Goal: Communication & Community: Share content

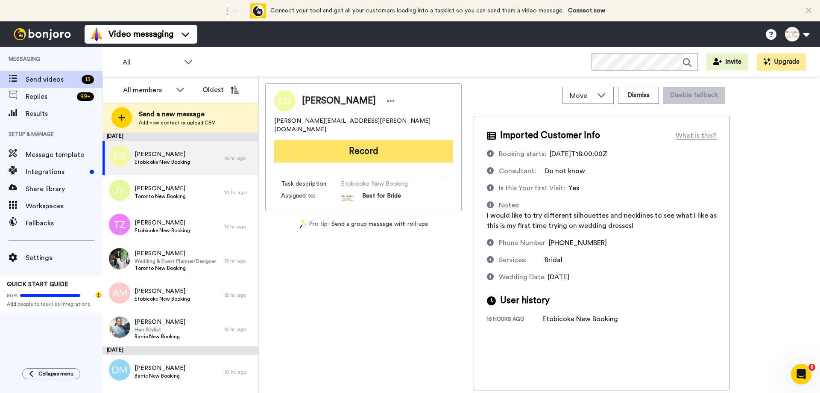
click at [359, 141] on button "Record" at bounding box center [363, 151] width 179 height 22
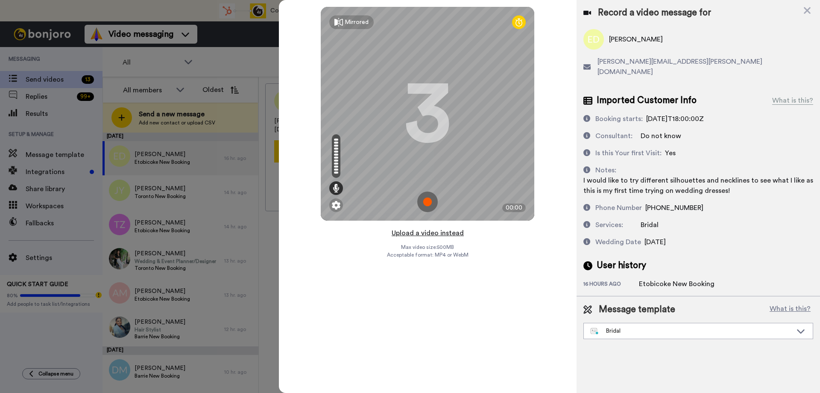
click at [433, 236] on button "Upload a video instead" at bounding box center [427, 232] width 77 height 11
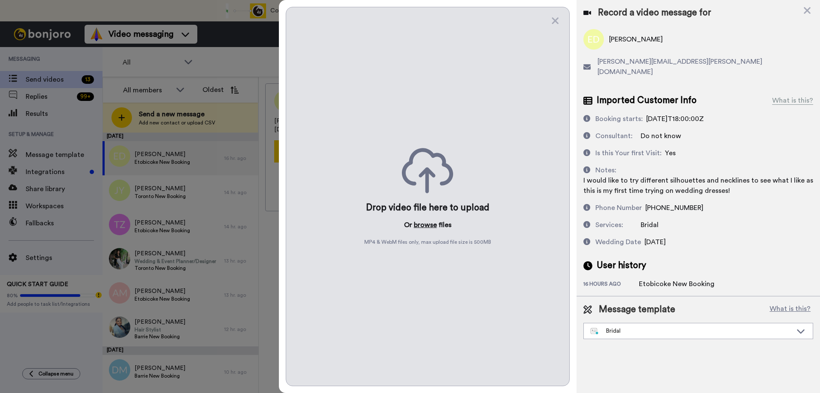
click at [425, 223] on button "browse" at bounding box center [425, 225] width 23 height 10
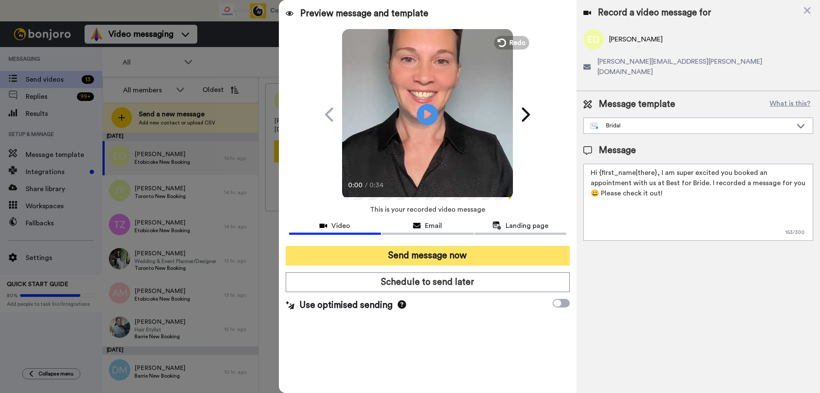
click at [395, 261] on button "Send message now" at bounding box center [428, 256] width 284 height 20
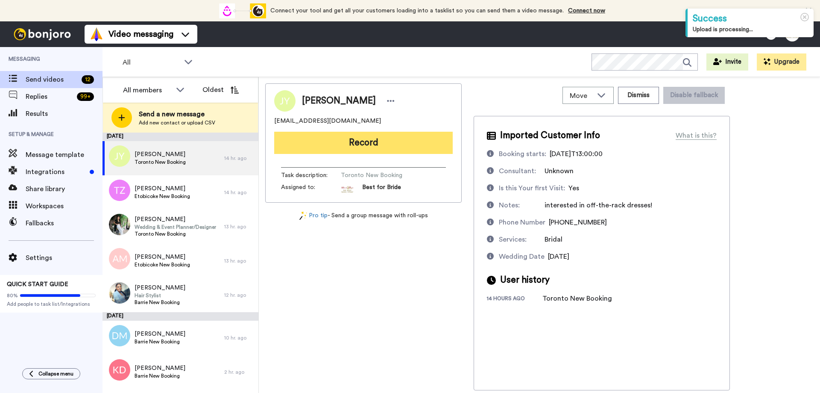
click at [339, 144] on button "Record" at bounding box center [363, 143] width 179 height 22
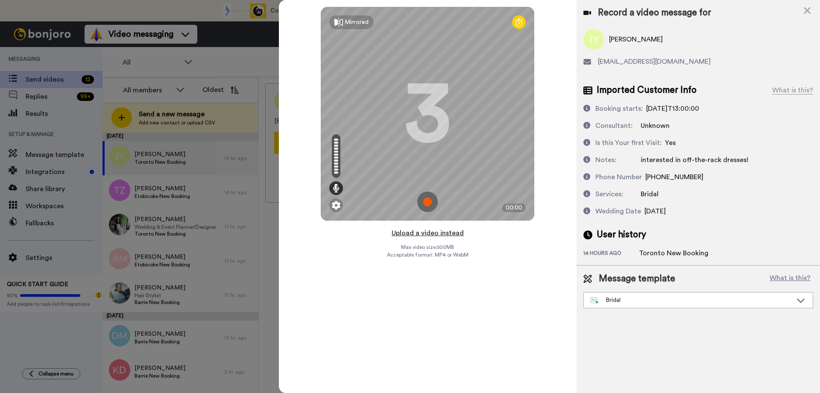
click at [435, 234] on button "Upload a video instead" at bounding box center [427, 232] width 77 height 11
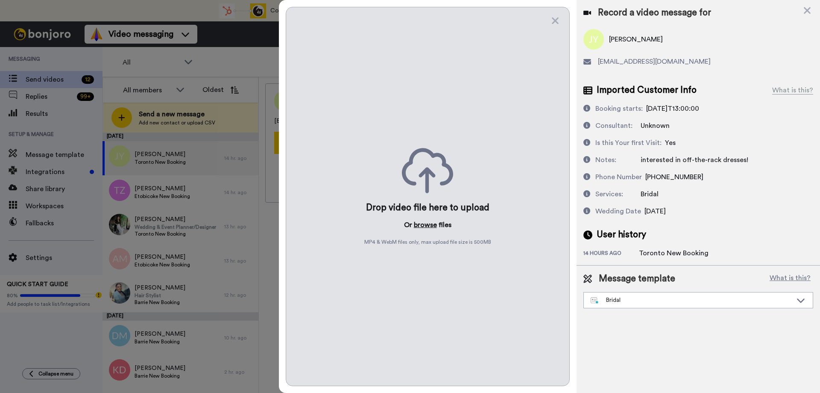
click at [426, 226] on button "browse" at bounding box center [425, 225] width 23 height 10
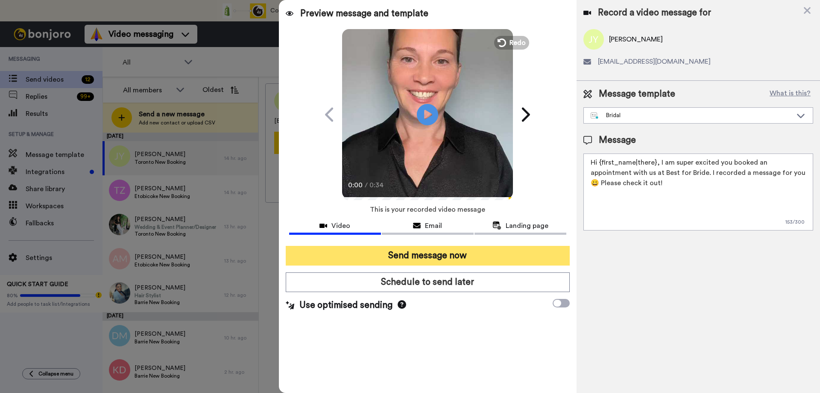
click at [444, 255] on button "Send message now" at bounding box center [428, 256] width 284 height 20
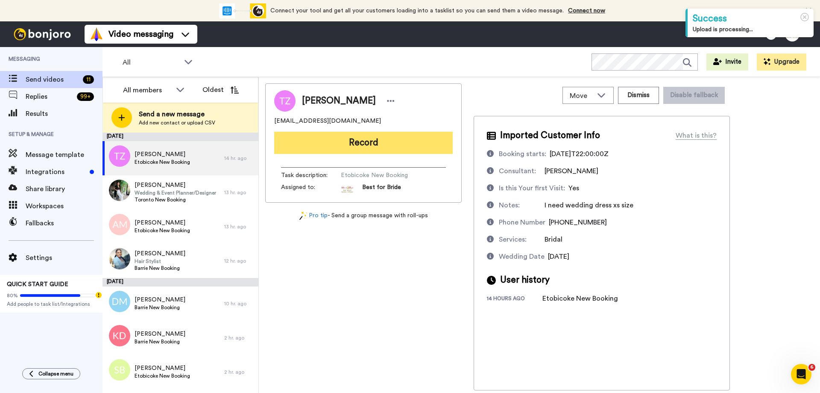
click at [353, 142] on button "Record" at bounding box center [363, 143] width 179 height 22
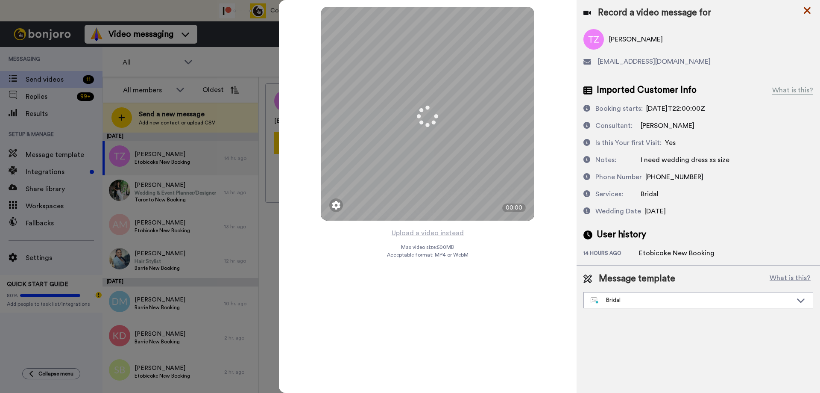
click at [807, 9] on icon at bounding box center [807, 10] width 9 height 11
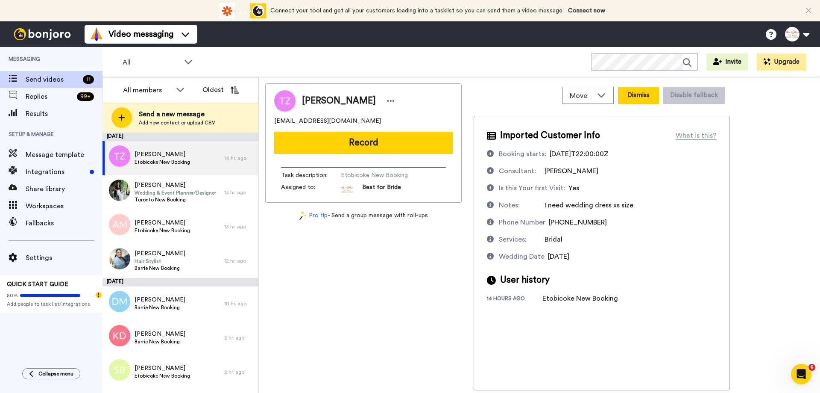
click at [636, 95] on button "Dismiss" at bounding box center [638, 95] width 41 height 17
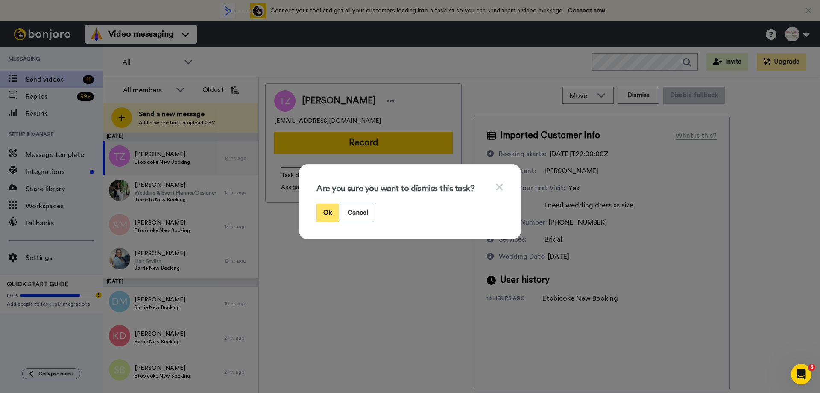
click at [326, 212] on button "Ok" at bounding box center [328, 212] width 22 height 18
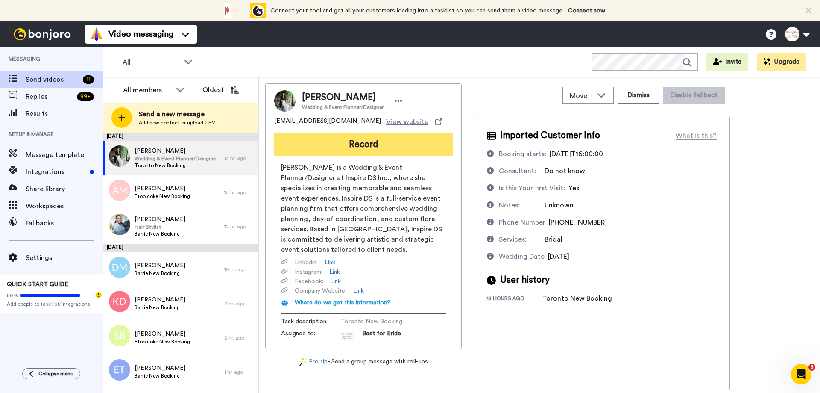
click at [360, 143] on button "Record" at bounding box center [363, 144] width 179 height 22
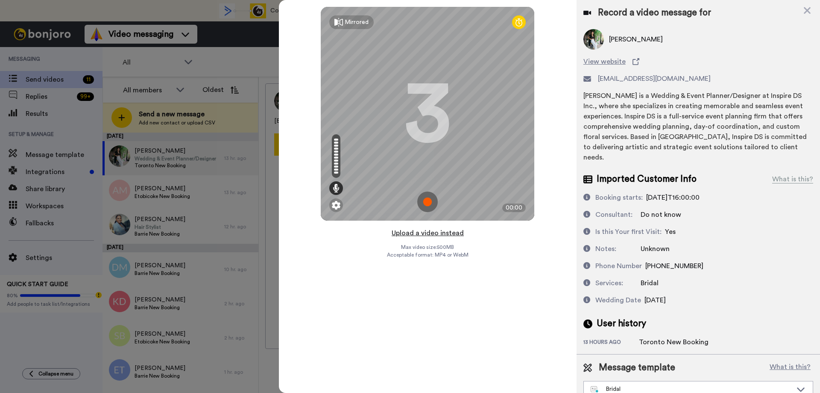
click at [416, 231] on button "Upload a video instead" at bounding box center [427, 232] width 77 height 11
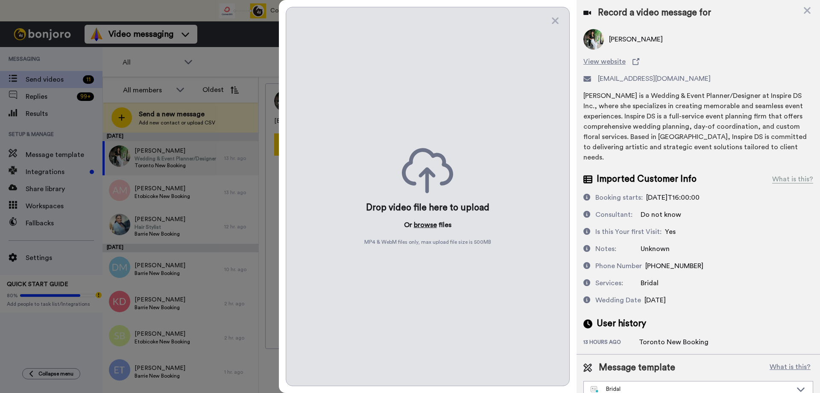
click at [426, 224] on button "browse" at bounding box center [425, 225] width 23 height 10
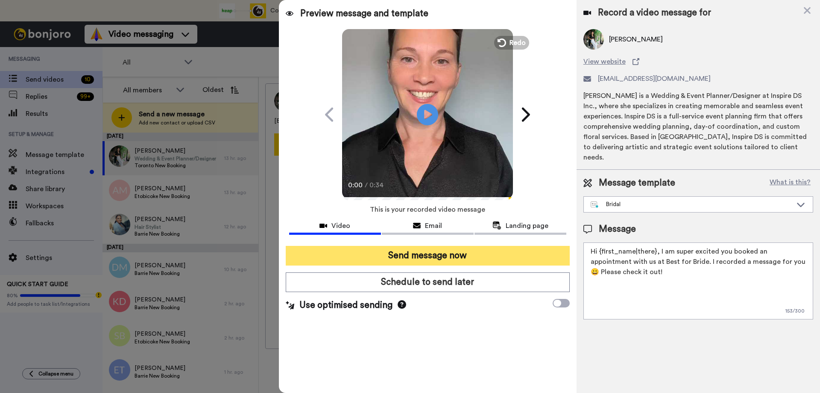
click at [419, 250] on button "Send message now" at bounding box center [428, 256] width 284 height 20
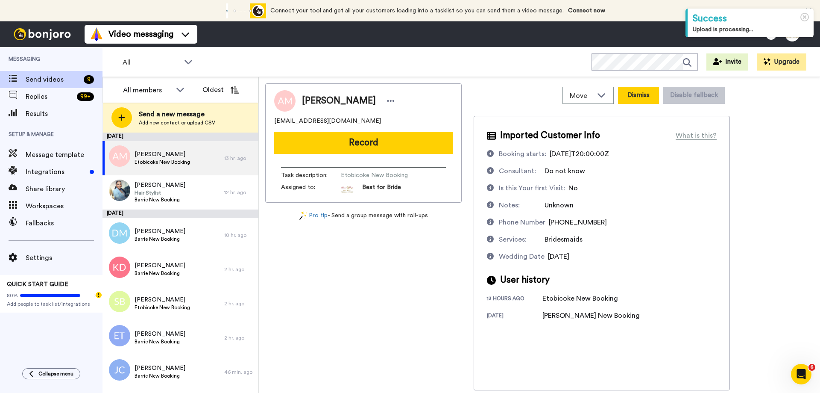
click at [645, 98] on button "Dismiss" at bounding box center [638, 95] width 41 height 17
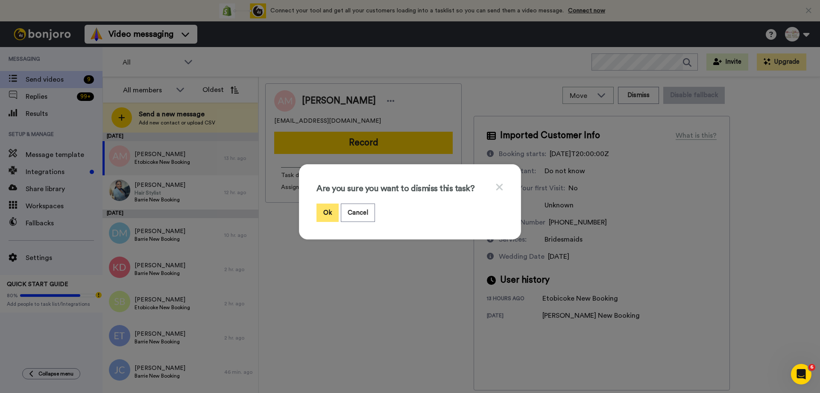
click at [324, 214] on button "Ok" at bounding box center [328, 212] width 22 height 18
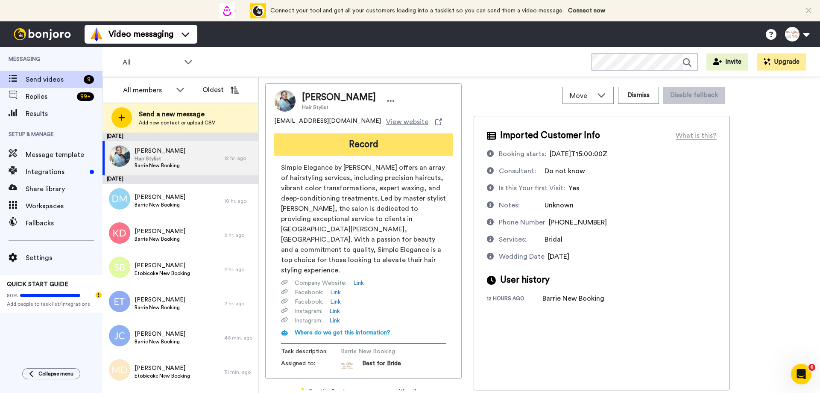
click at [364, 143] on button "Record" at bounding box center [363, 144] width 179 height 22
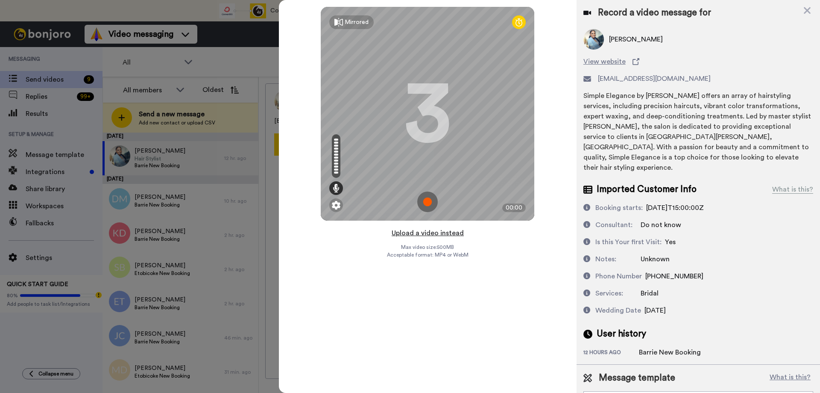
click at [423, 232] on button "Upload a video instead" at bounding box center [427, 232] width 77 height 11
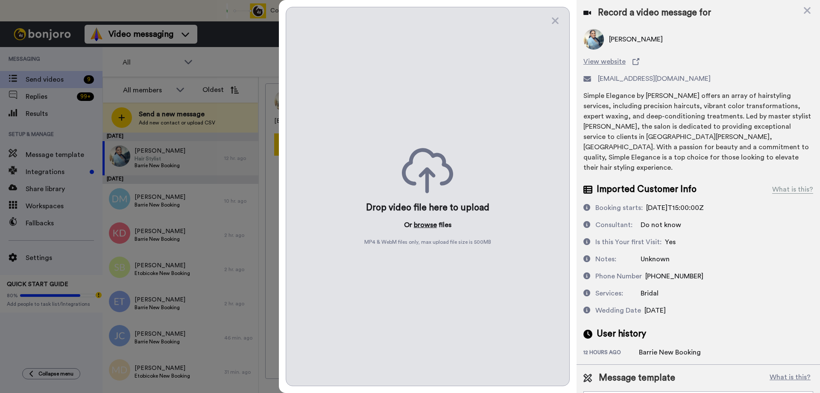
click at [423, 224] on button "browse" at bounding box center [425, 225] width 23 height 10
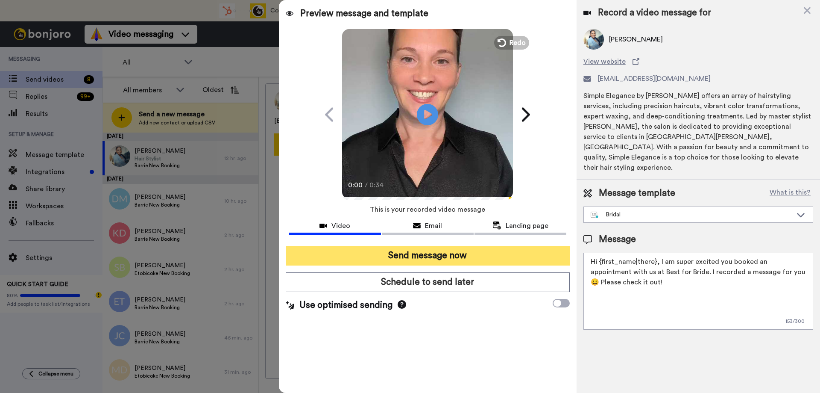
click at [403, 253] on button "Send message now" at bounding box center [428, 256] width 284 height 20
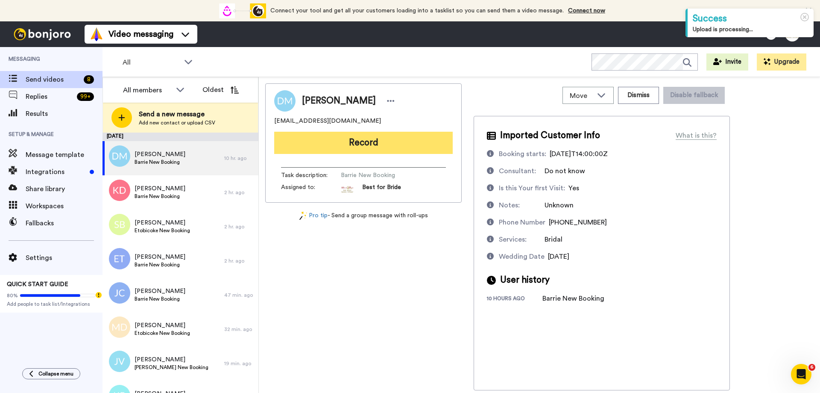
click at [381, 137] on button "Record" at bounding box center [363, 143] width 179 height 22
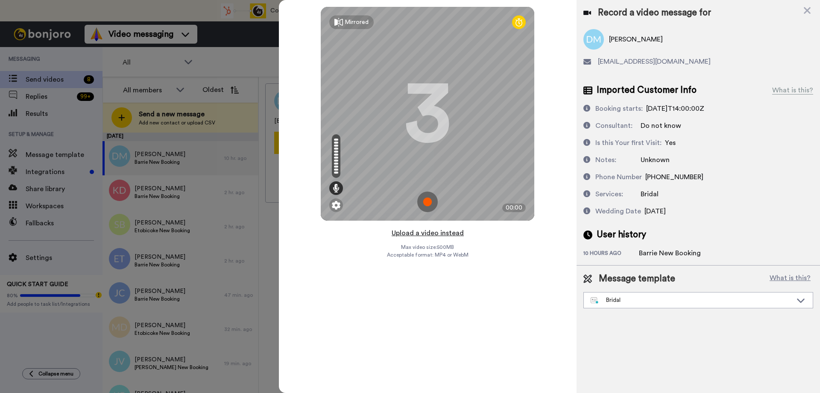
click at [429, 230] on button "Upload a video instead" at bounding box center [427, 232] width 77 height 11
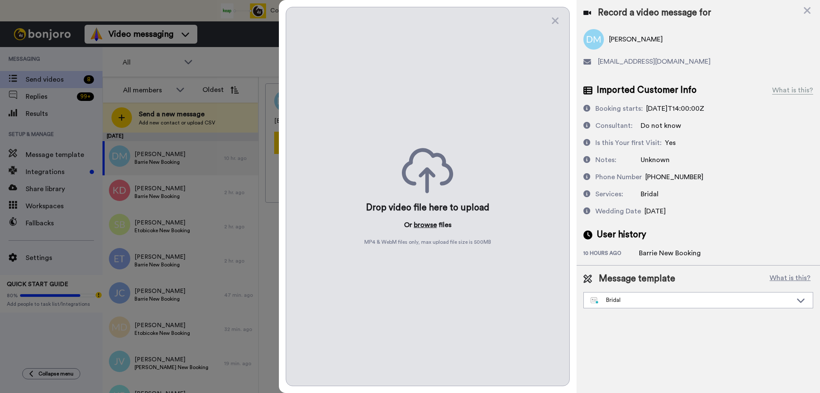
click at [427, 224] on button "browse" at bounding box center [425, 225] width 23 height 10
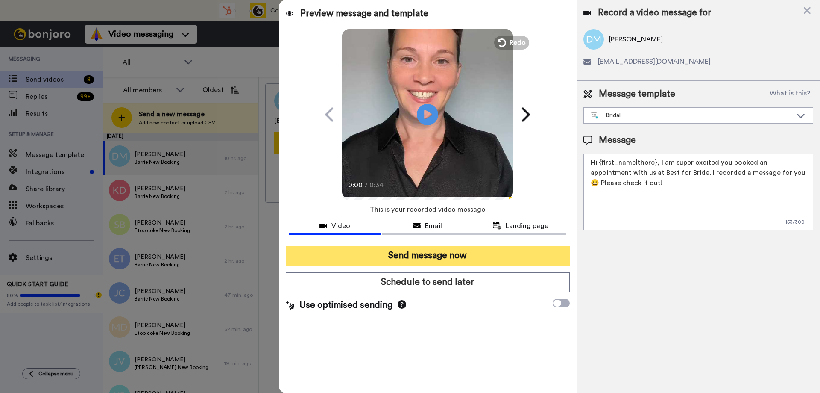
click at [426, 252] on button "Send message now" at bounding box center [428, 256] width 284 height 20
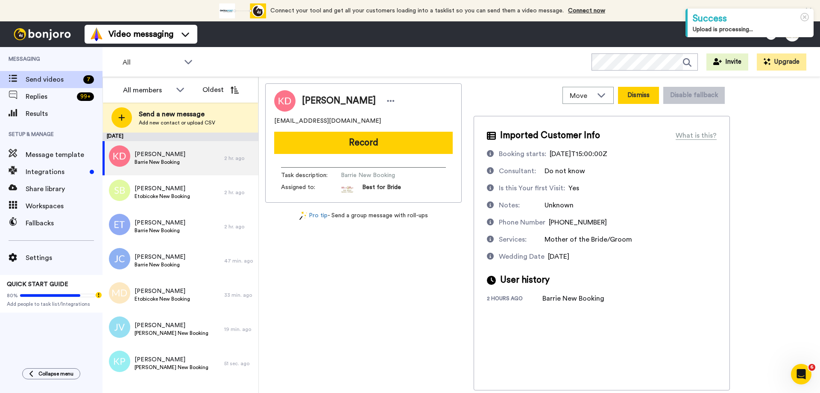
click at [641, 94] on button "Dismiss" at bounding box center [638, 95] width 41 height 17
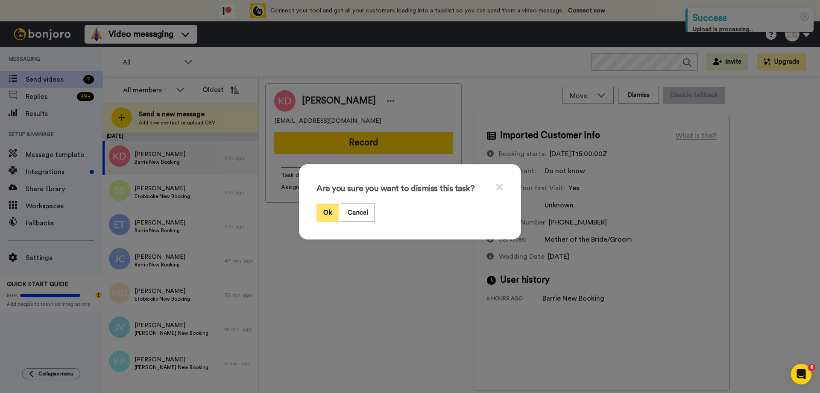
click at [328, 215] on button "Ok" at bounding box center [328, 212] width 22 height 18
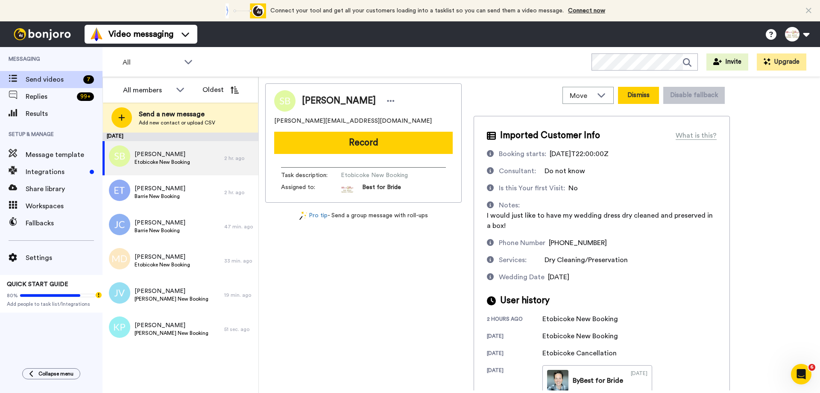
click at [641, 98] on button "Dismiss" at bounding box center [638, 95] width 41 height 17
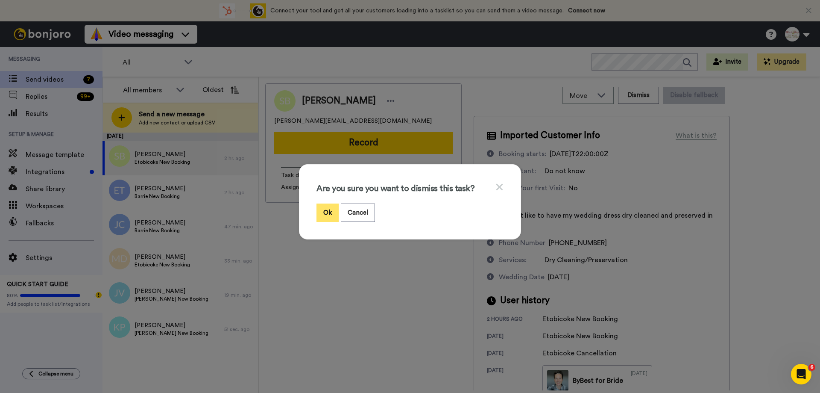
click at [324, 212] on button "Ok" at bounding box center [328, 212] width 22 height 18
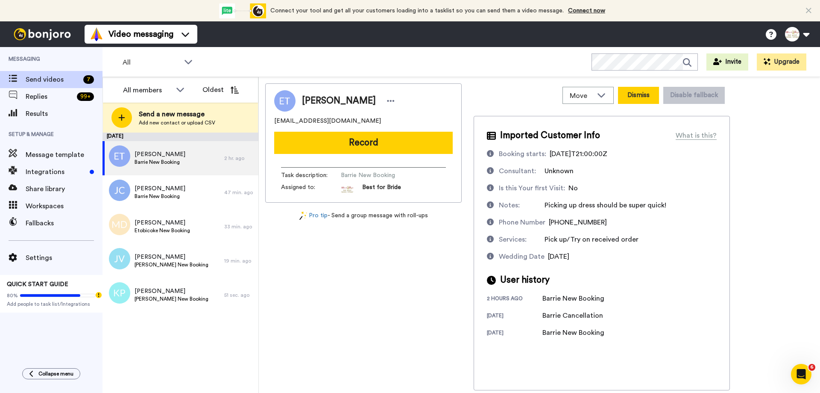
click at [647, 95] on button "Dismiss" at bounding box center [638, 95] width 41 height 17
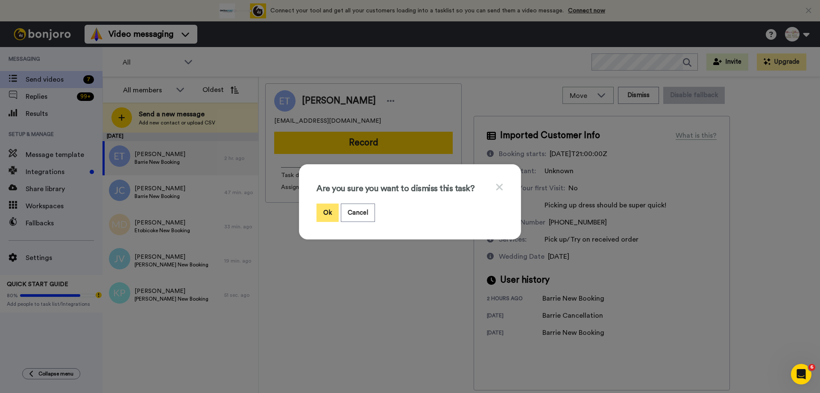
click at [320, 212] on button "Ok" at bounding box center [328, 212] width 22 height 18
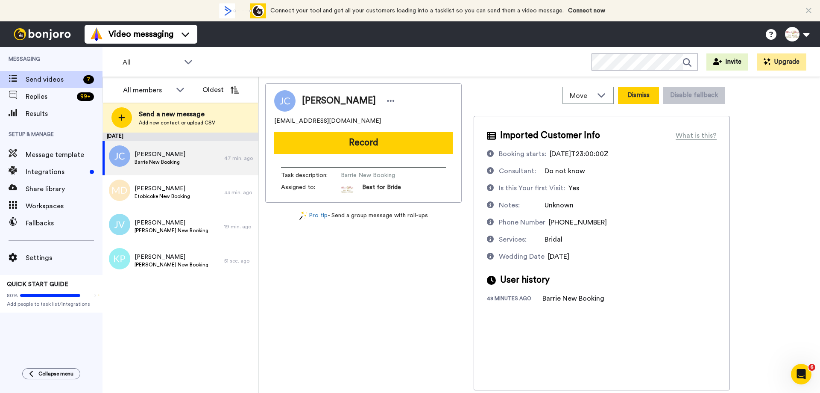
click at [638, 96] on button "Dismiss" at bounding box center [638, 95] width 41 height 17
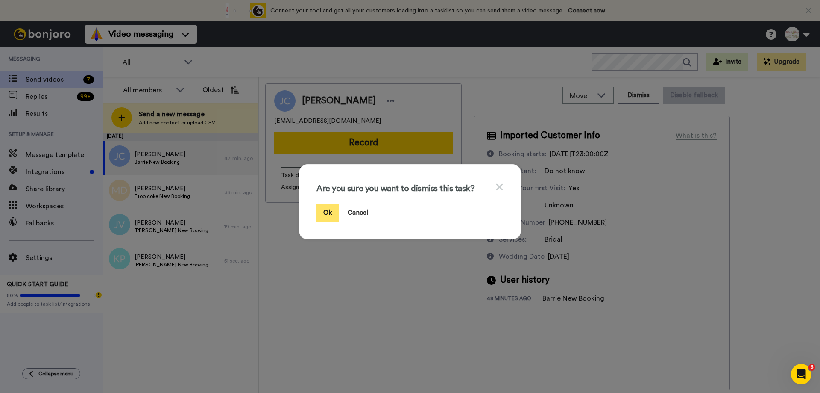
click at [324, 216] on button "Ok" at bounding box center [328, 212] width 22 height 18
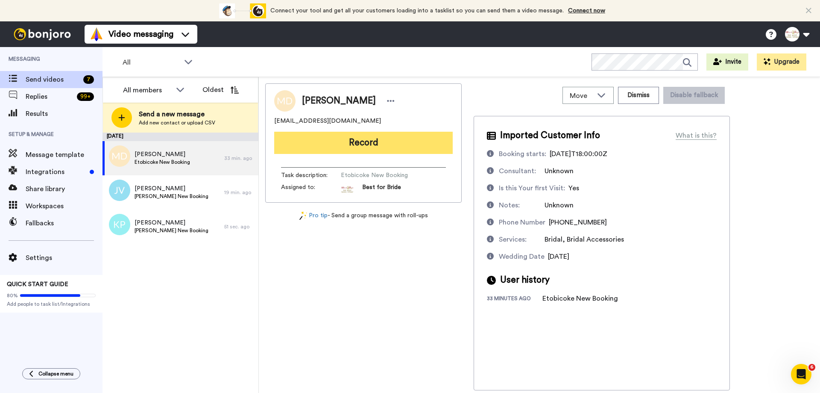
click at [347, 140] on button "Record" at bounding box center [363, 143] width 179 height 22
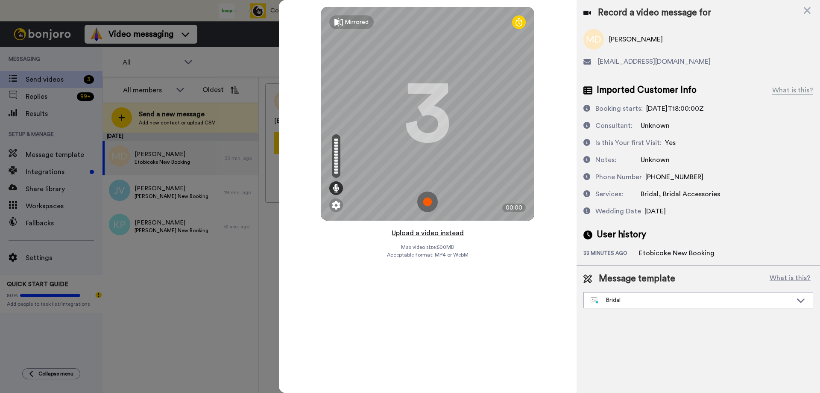
click at [413, 234] on button "Upload a video instead" at bounding box center [427, 232] width 77 height 11
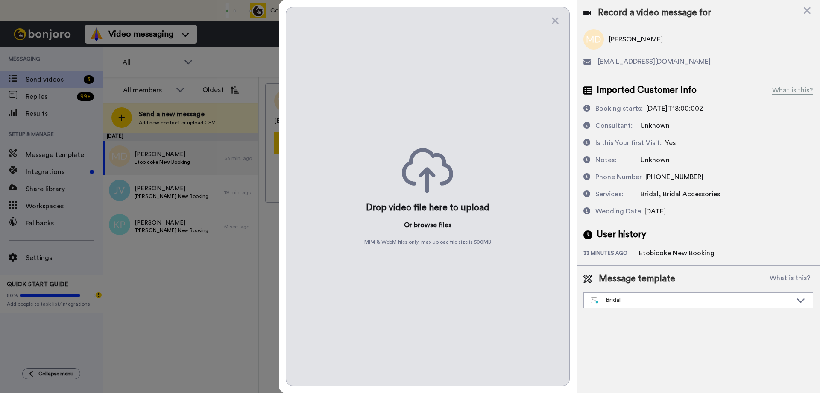
click at [420, 225] on button "browse" at bounding box center [425, 225] width 23 height 10
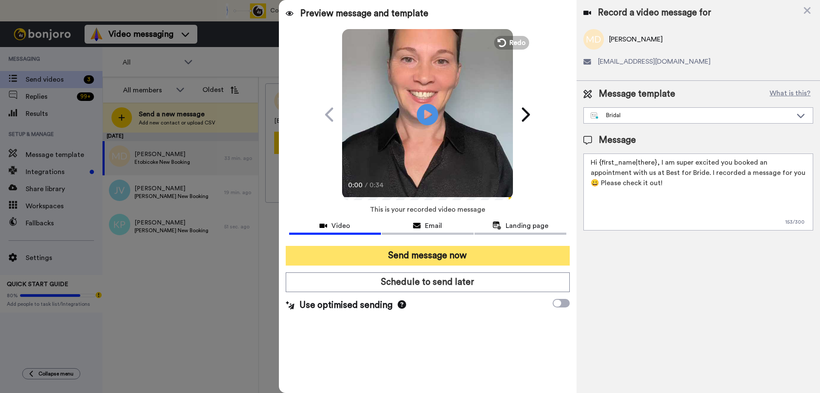
click at [388, 250] on button "Send message now" at bounding box center [428, 256] width 284 height 20
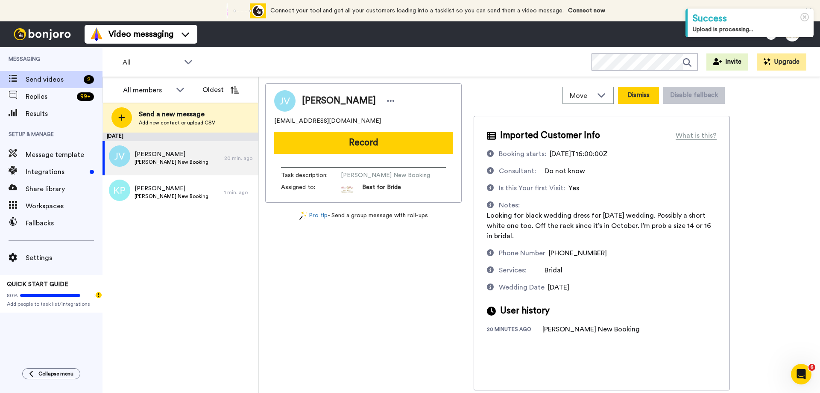
click at [639, 101] on button "Dismiss" at bounding box center [638, 95] width 41 height 17
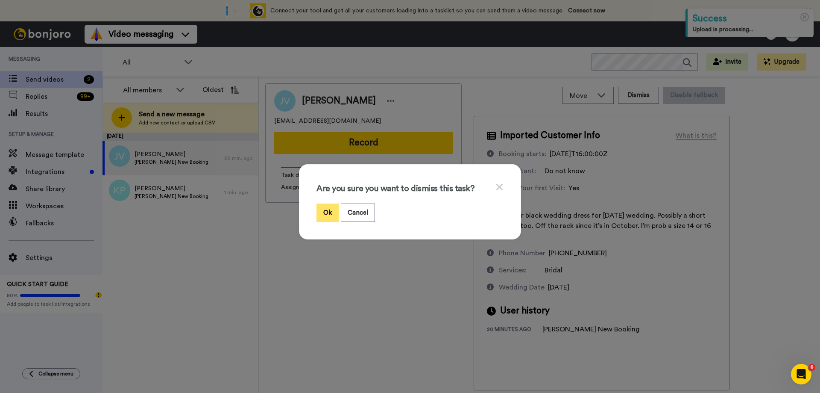
click at [328, 211] on button "Ok" at bounding box center [328, 212] width 22 height 18
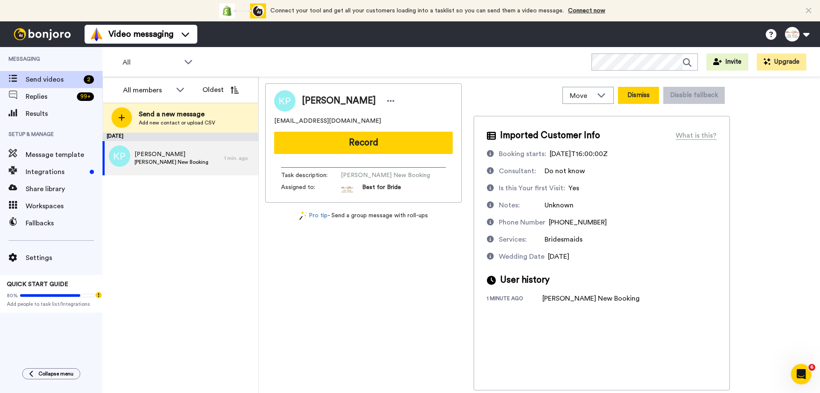
click at [636, 93] on button "Dismiss" at bounding box center [638, 95] width 41 height 17
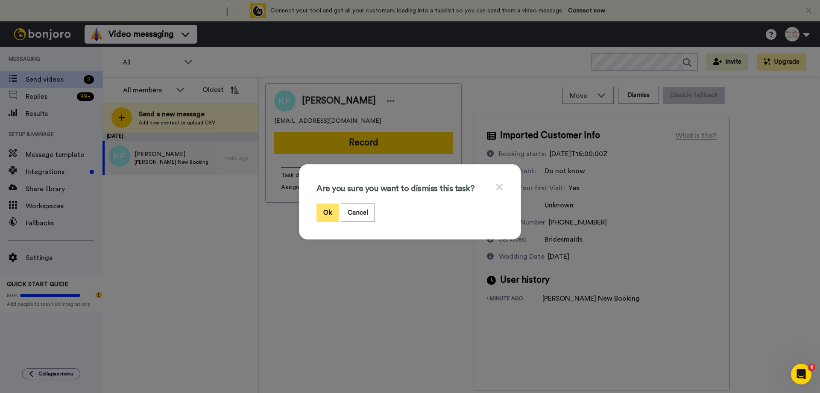
click at [324, 209] on button "Ok" at bounding box center [328, 212] width 22 height 18
